Goal: Task Accomplishment & Management: Manage account settings

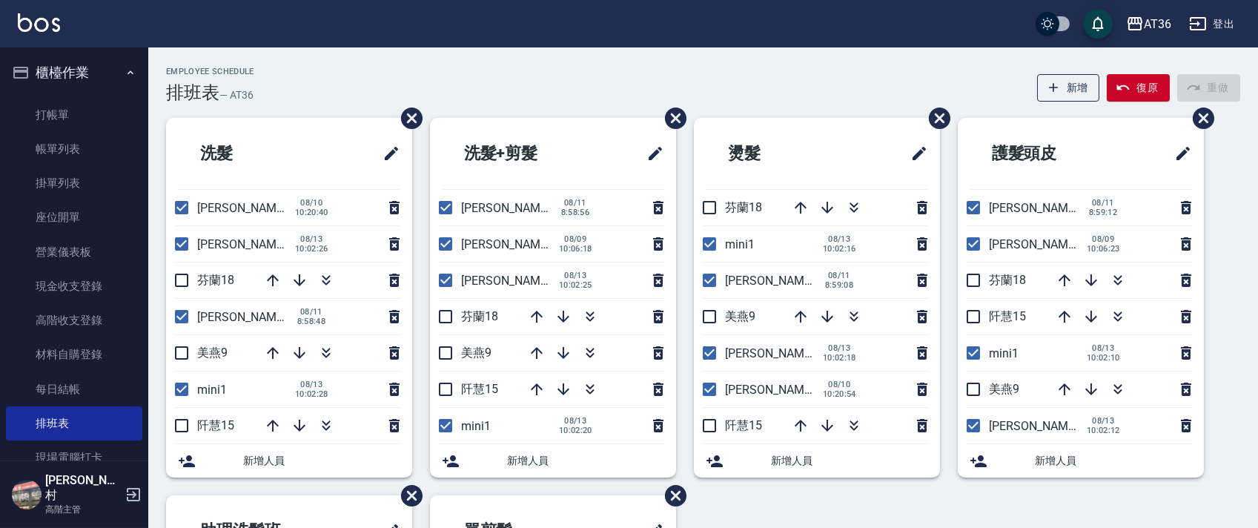
drag, startPoint x: 969, startPoint y: 349, endPoint x: 888, endPoint y: 229, distance: 144.6
click at [970, 350] on input "checkbox" at bounding box center [973, 352] width 31 height 31
checkbox input "false"
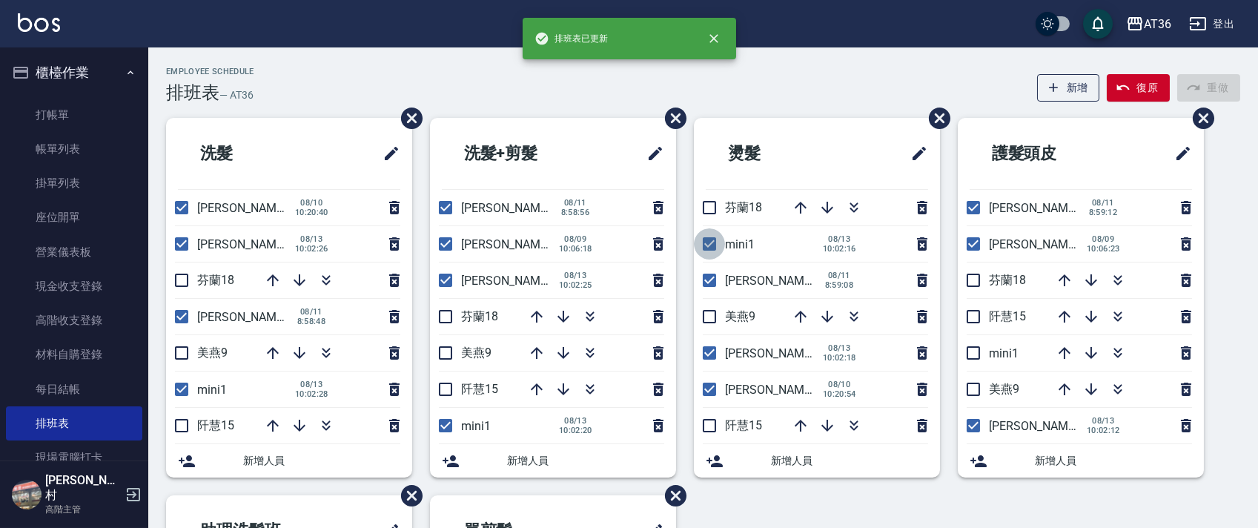
click at [704, 245] on input "checkbox" at bounding box center [709, 243] width 31 height 31
checkbox input "false"
click at [444, 426] on input "checkbox" at bounding box center [445, 425] width 31 height 31
checkbox input "false"
drag, startPoint x: 184, startPoint y: 391, endPoint x: 463, endPoint y: 282, distance: 300.1
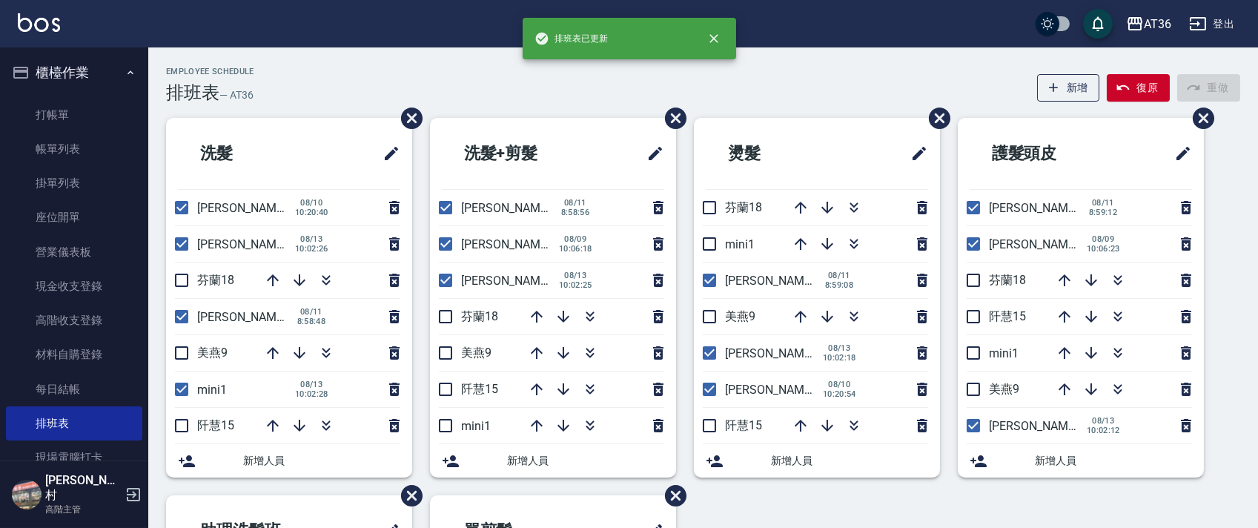
click at [188, 392] on input "checkbox" at bounding box center [181, 389] width 31 height 31
checkbox input "false"
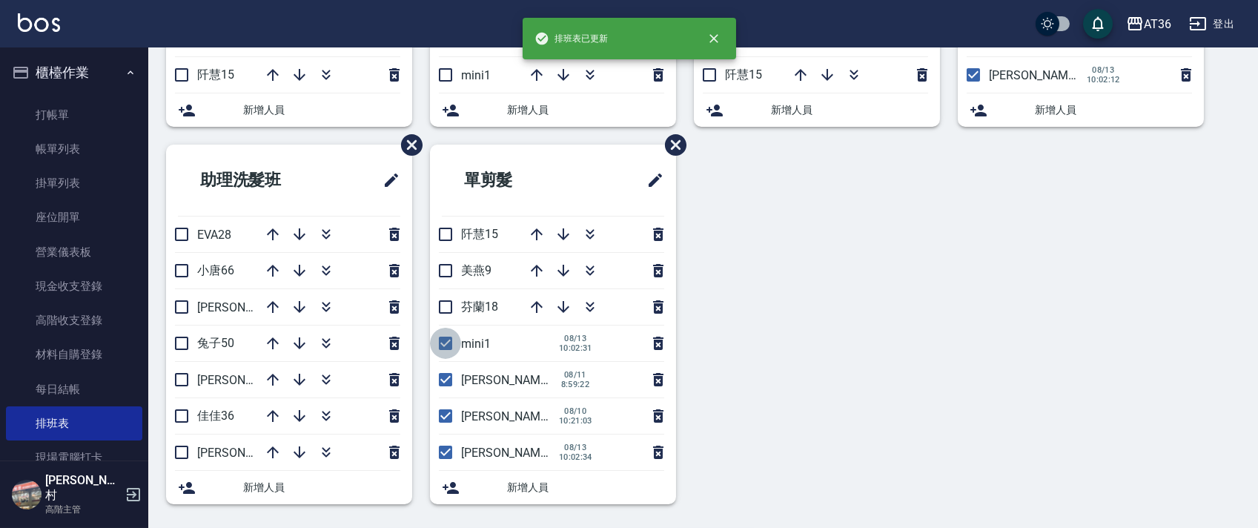
click at [443, 348] on input "checkbox" at bounding box center [445, 343] width 31 height 31
checkbox input "false"
